Goal: Information Seeking & Learning: Check status

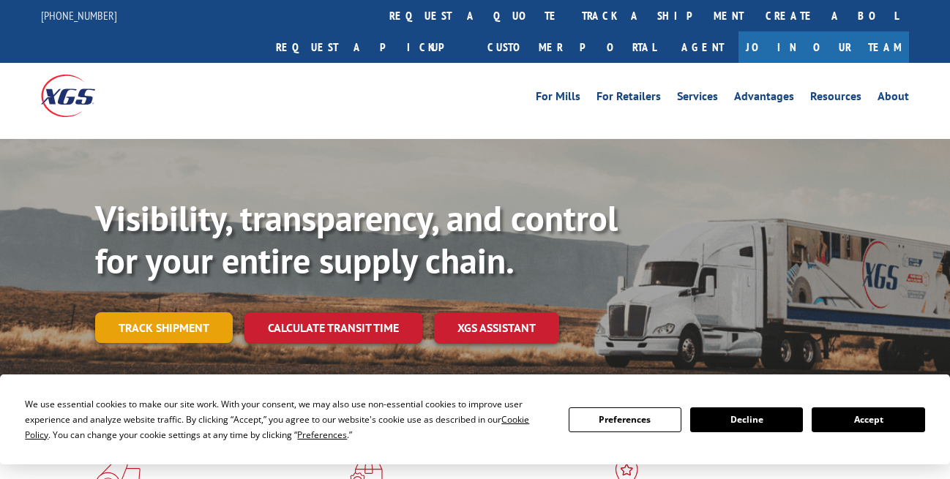
click at [187, 312] on link "Track shipment" at bounding box center [164, 327] width 138 height 31
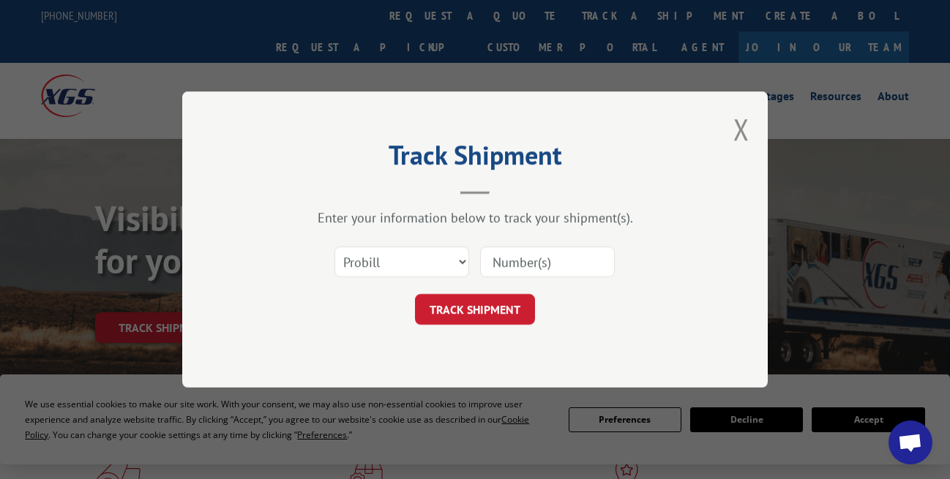
click at [516, 258] on input at bounding box center [547, 262] width 135 height 31
paste input "17689736"
type input "17689736"
click at [493, 310] on button "TRACK SHIPMENT" at bounding box center [475, 309] width 120 height 31
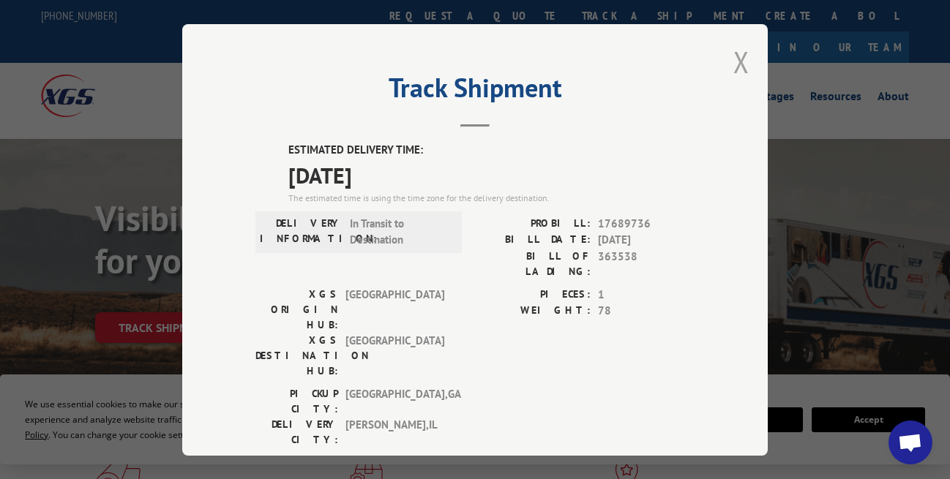
click at [736, 57] on button "Close modal" at bounding box center [741, 61] width 16 height 39
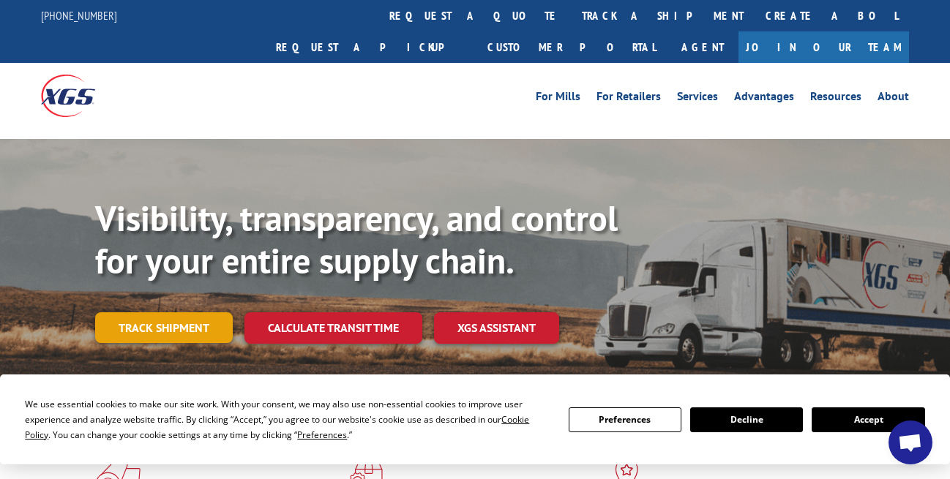
click at [193, 312] on link "Track shipment" at bounding box center [164, 327] width 138 height 31
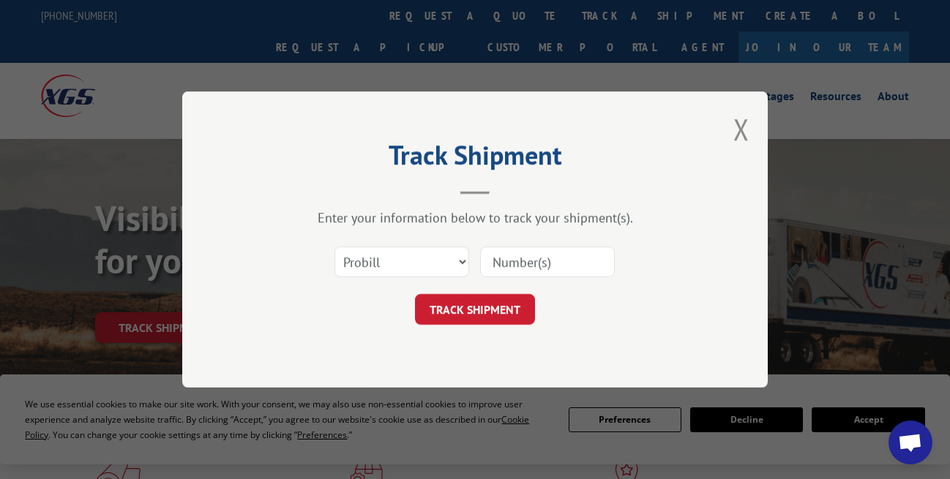
click at [522, 247] on input at bounding box center [547, 262] width 135 height 31
paste input "7689735"
type input "17689735"
click at [502, 299] on button "TRACK SHIPMENT" at bounding box center [475, 309] width 120 height 31
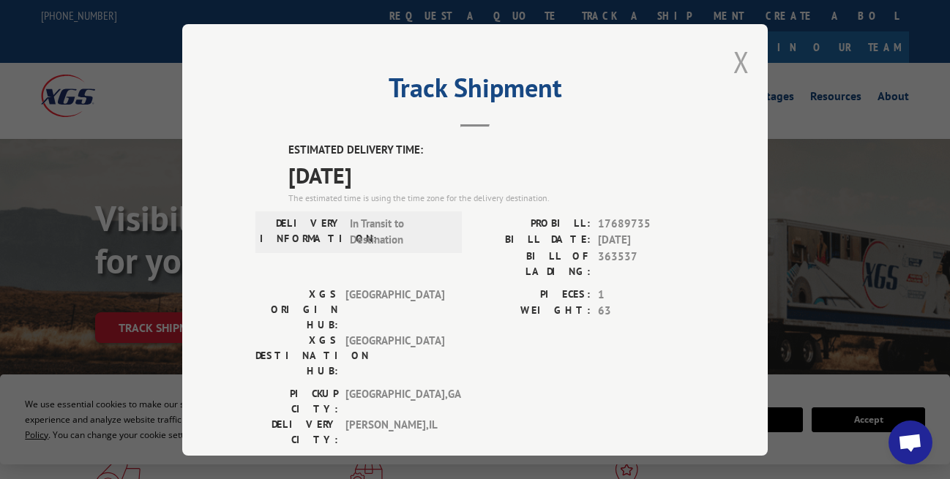
click at [743, 67] on button "Close modal" at bounding box center [741, 61] width 16 height 39
